Goal: Information Seeking & Learning: Learn about a topic

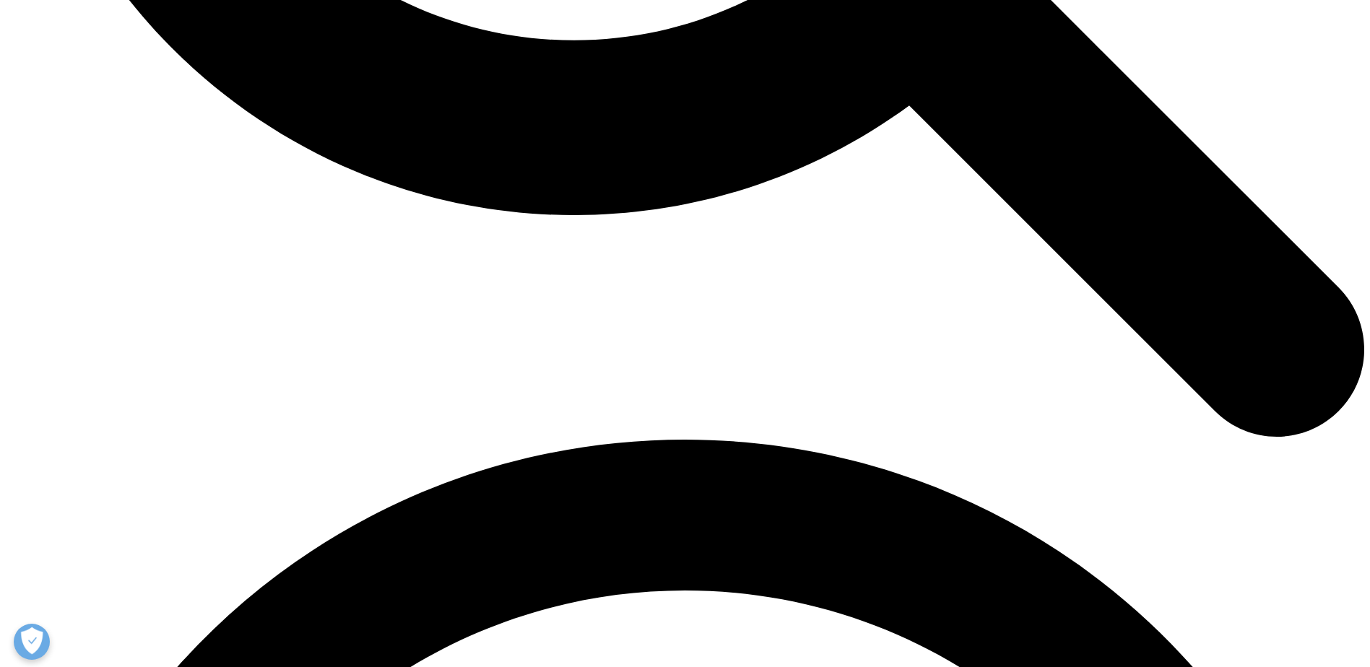
scroll to position [2310, 0]
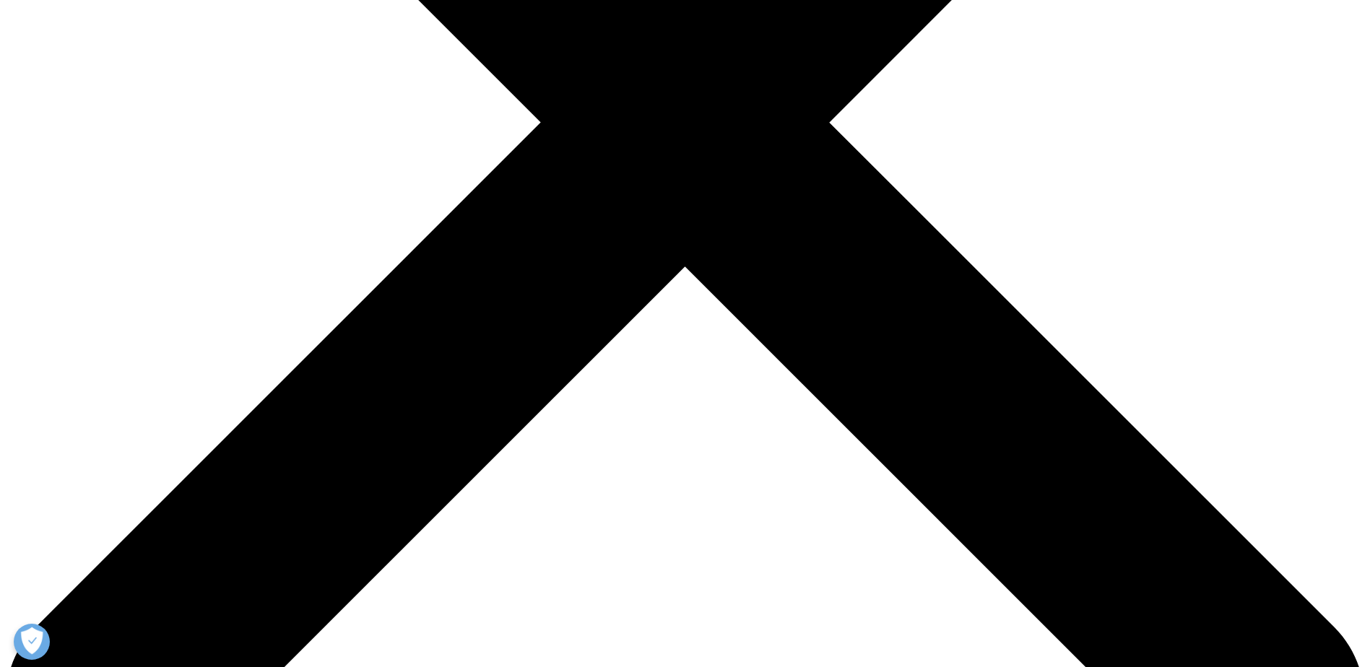
scroll to position [385, 0]
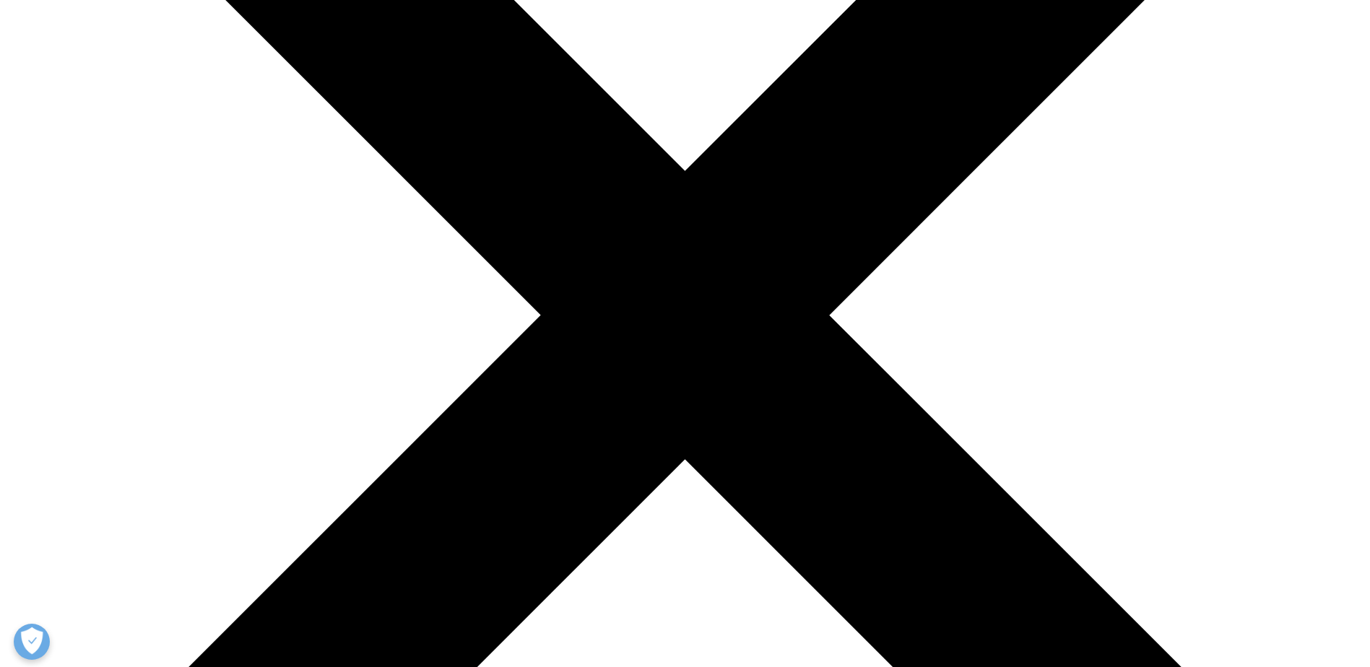
drag, startPoint x: 582, startPoint y: 148, endPoint x: 334, endPoint y: 144, distance: 248.4
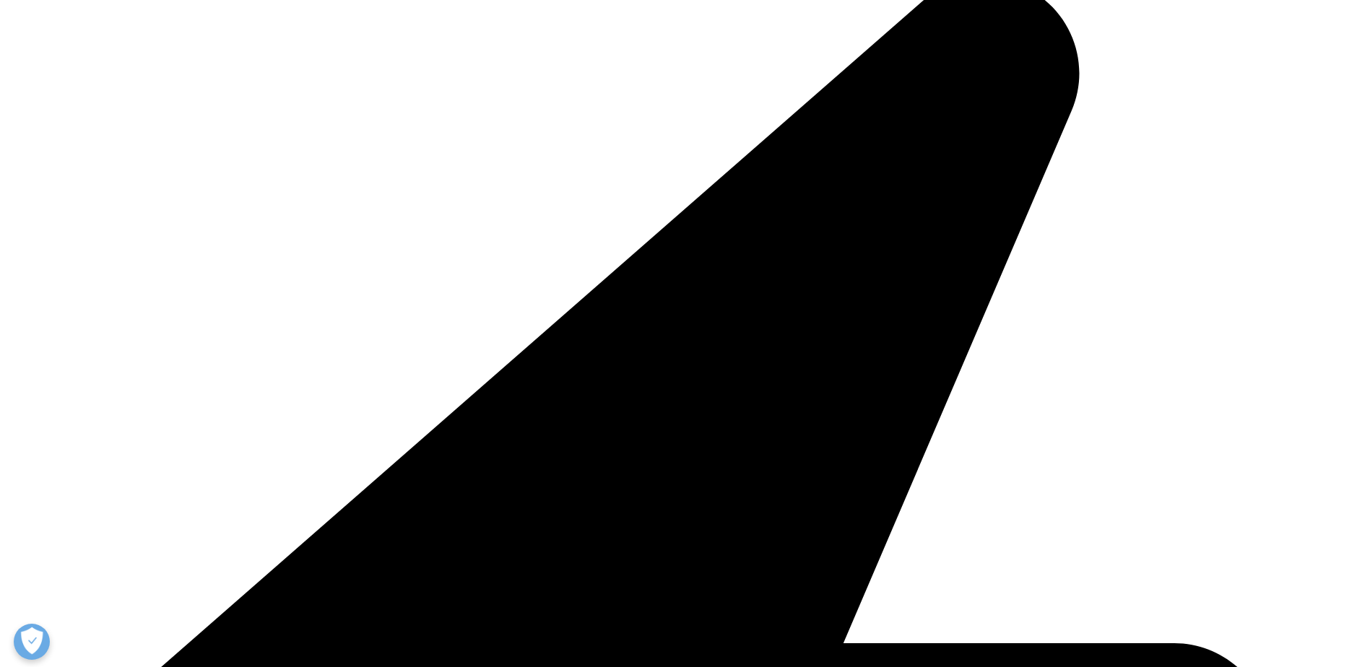
drag, startPoint x: 359, startPoint y: 143, endPoint x: 595, endPoint y: 167, distance: 237.4
copy span "reasons why Germany is in love with e-Pharmacy"
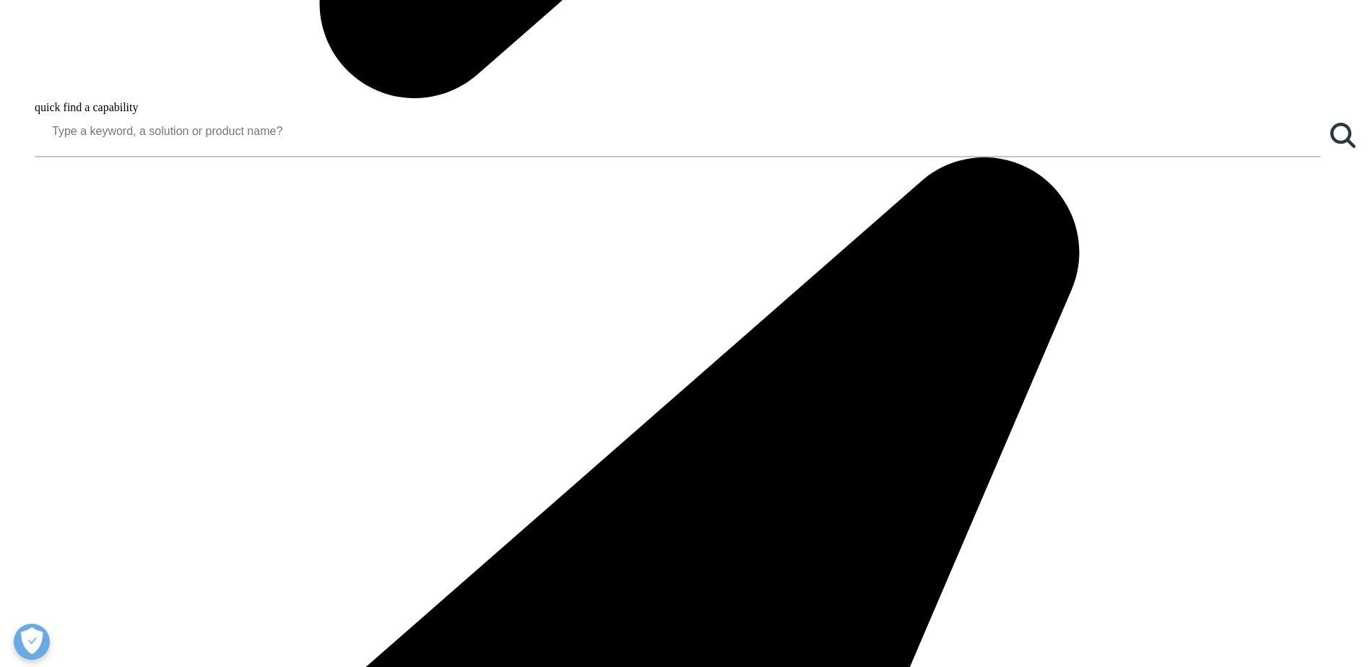
scroll to position [1733, 0]
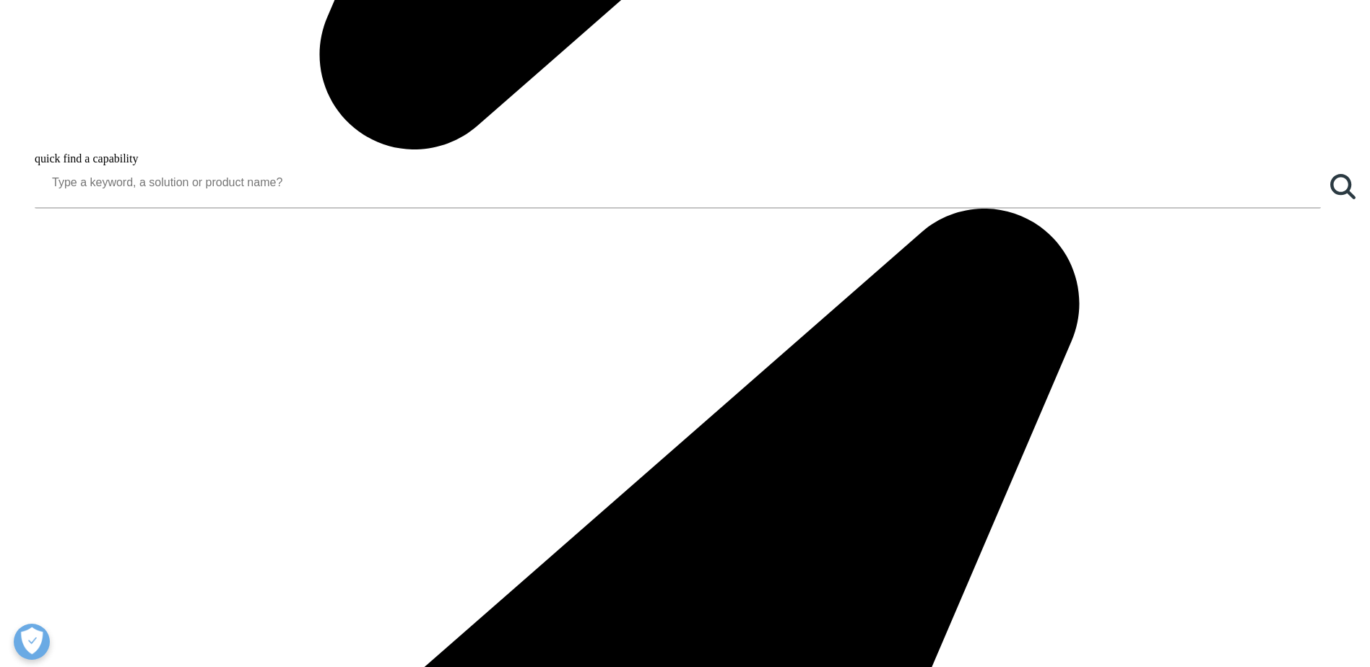
drag, startPoint x: 617, startPoint y: 217, endPoint x: 380, endPoint y: 136, distance: 250.9
copy div "3. Price Germany is the home of discount shopping. Discount supermarket giants …"
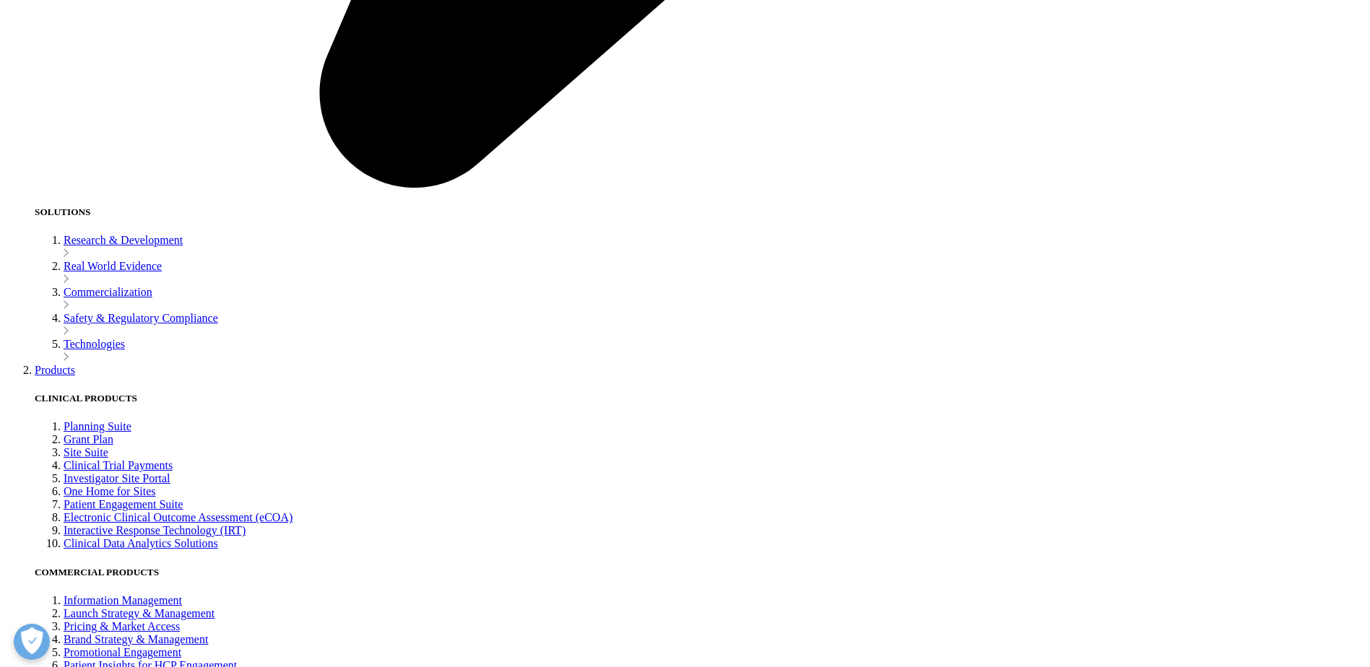
scroll to position [3658, 0]
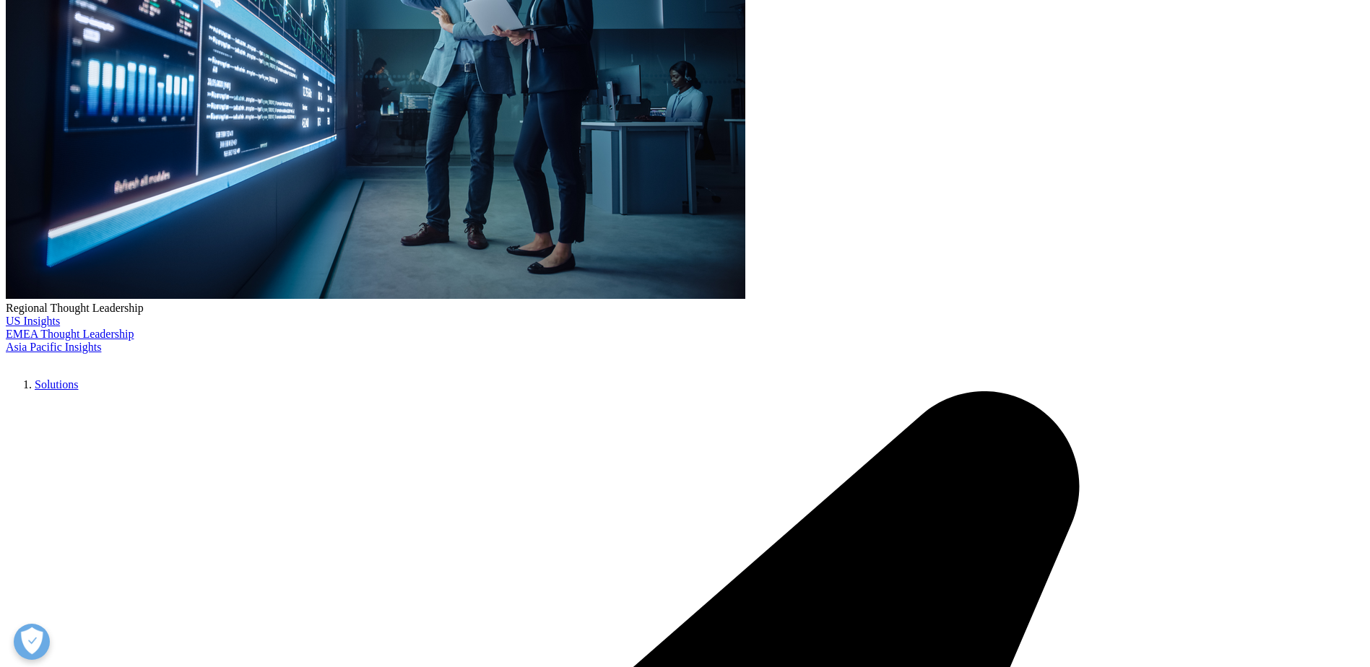
scroll to position [578, 0]
